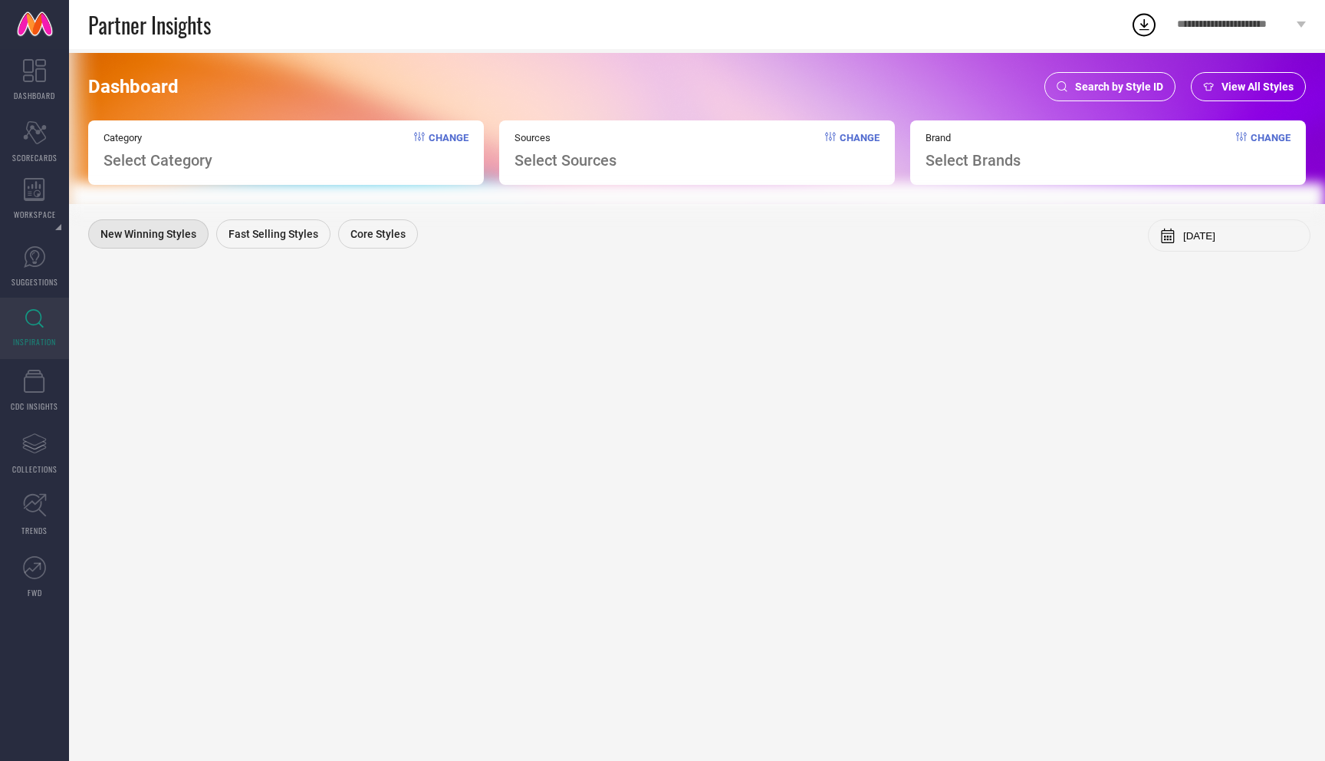
click at [1101, 88] on span "Search by Style ID" at bounding box center [1119, 87] width 88 height 12
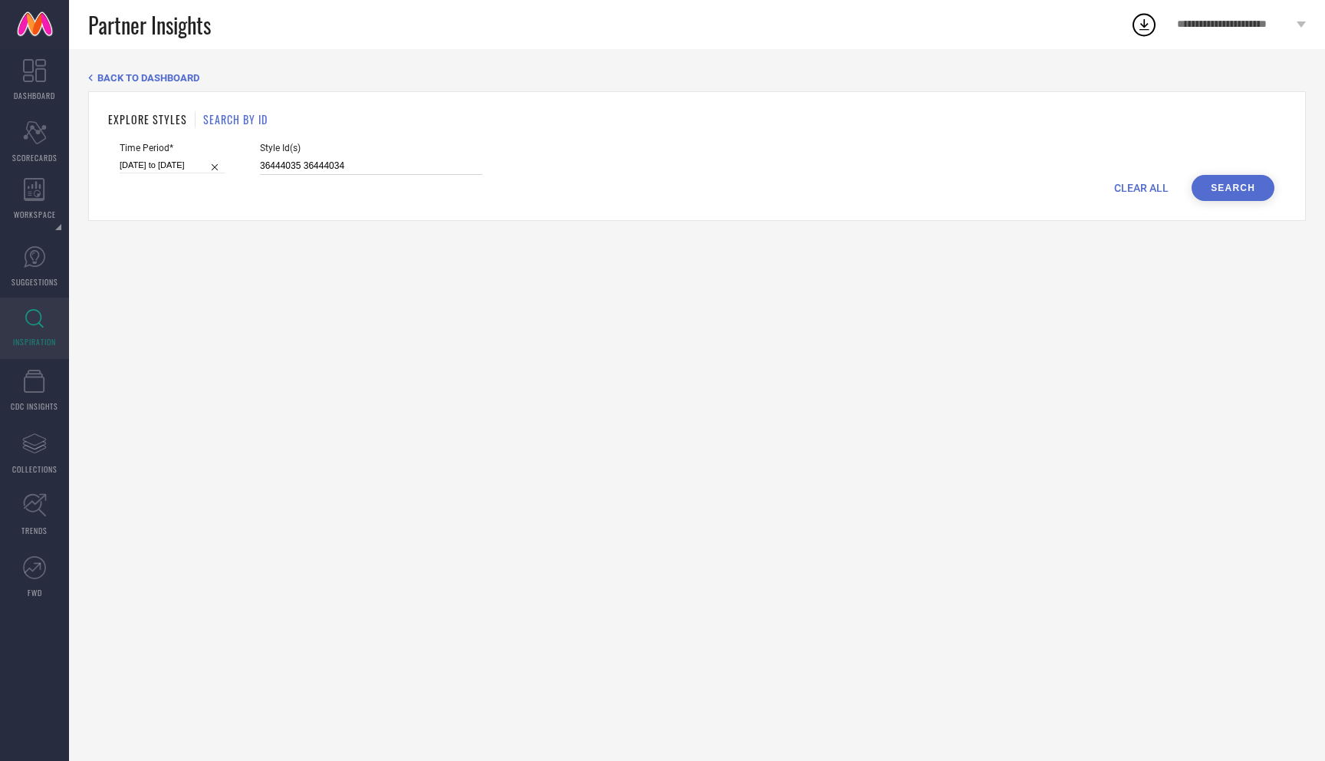
drag, startPoint x: 334, startPoint y: 167, endPoint x: 119, endPoint y: 153, distance: 216.0
click at [119, 153] on form "Time Period* 01-03-2025 to 31-08-2025 Style Id(s) 36444035 36444034 CLEAR ALL S…" at bounding box center [697, 172] width 1178 height 58
paste input "4993271 34993284 34993289 34993290 34993299 34993300 34993316 34993326 34993330…"
type input "34993271 34993284 34993289 34993290 34993299 34993300 34993316 34993326 3499333…"
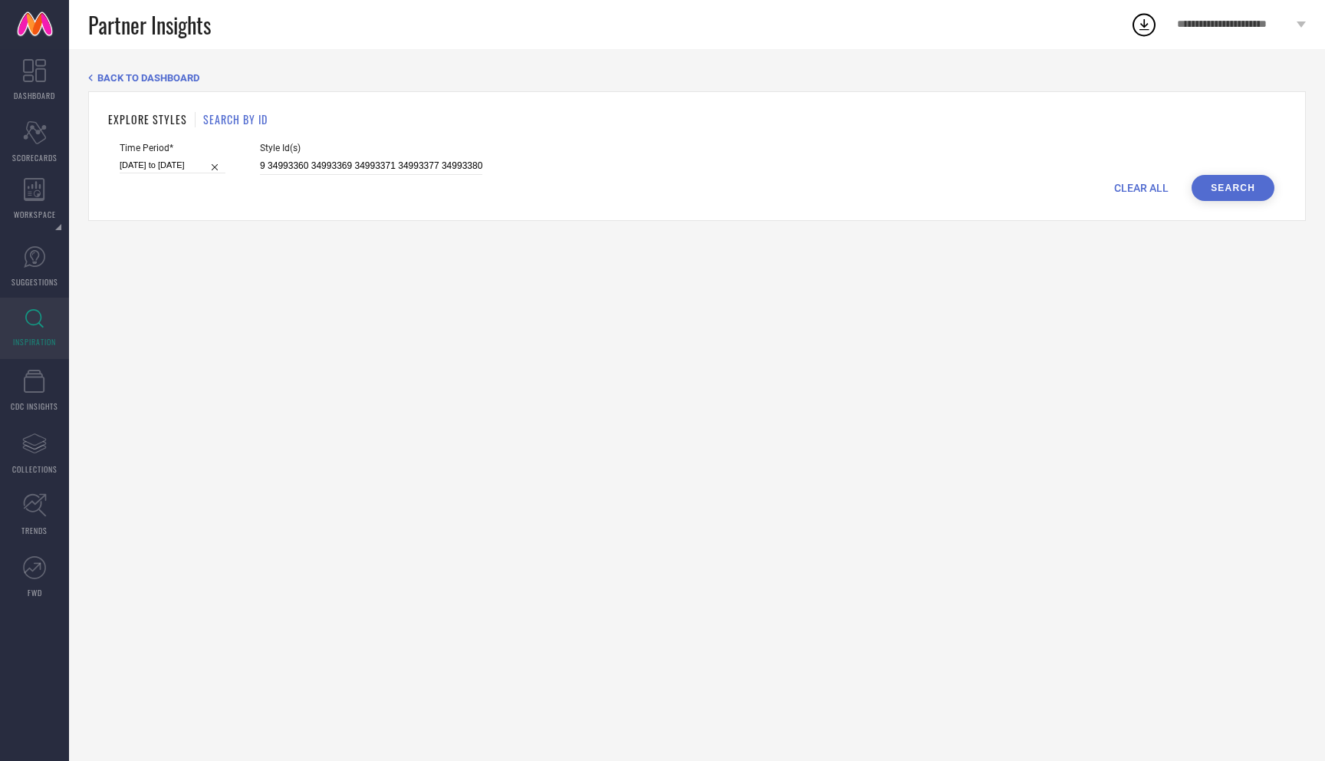
scroll to position [0, 0]
click at [1242, 192] on button "Search" at bounding box center [1233, 188] width 83 height 26
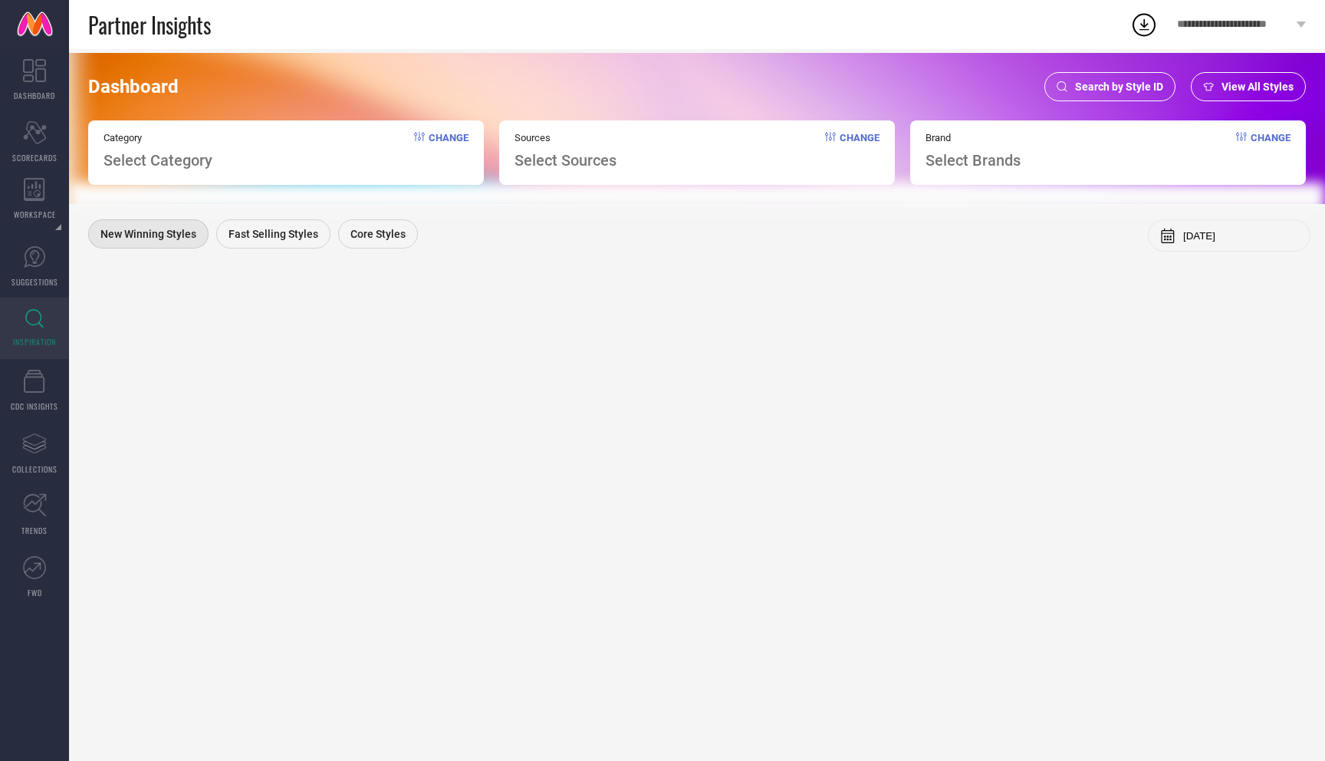
click at [1121, 86] on span "Search by Style ID" at bounding box center [1119, 87] width 88 height 12
